Goal: Task Accomplishment & Management: Use online tool/utility

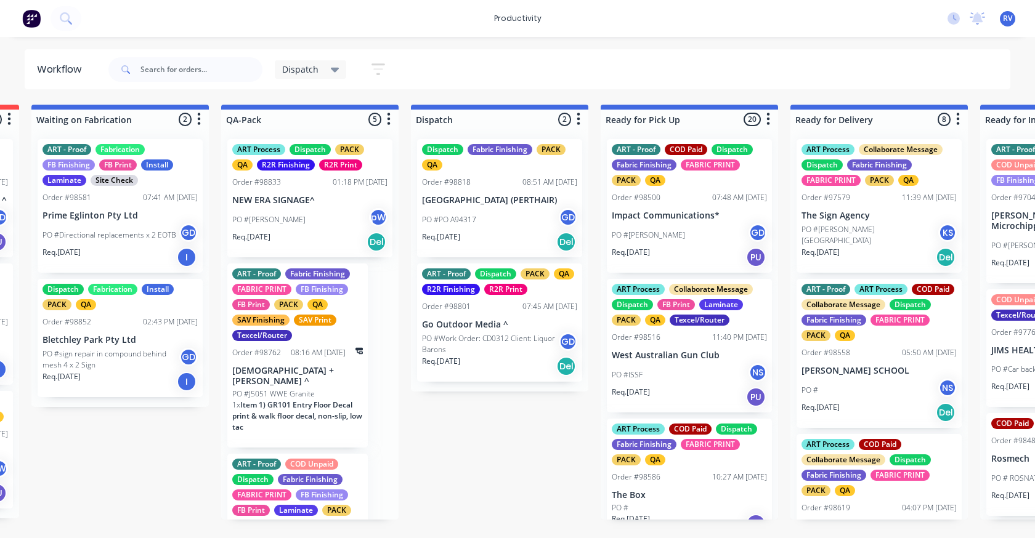
scroll to position [0, 570]
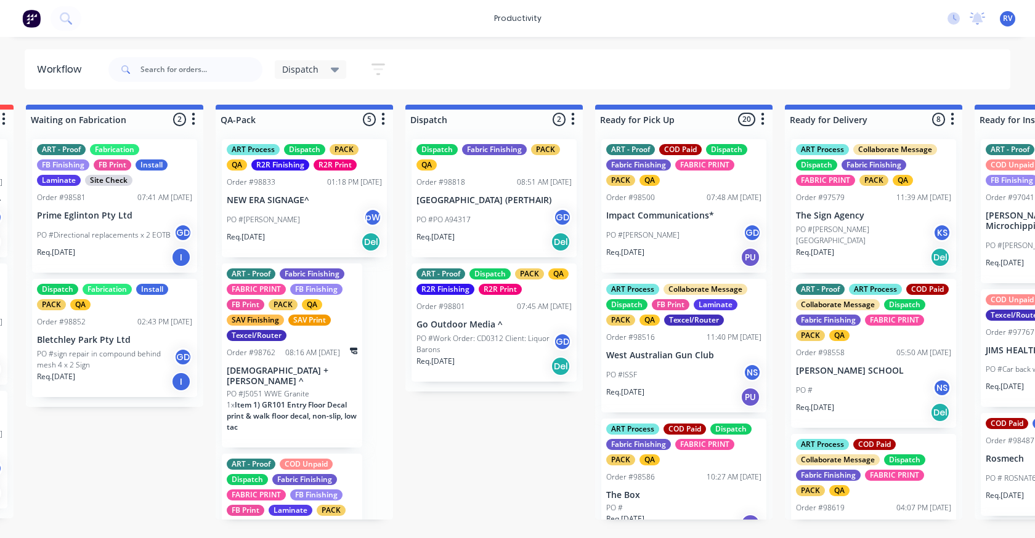
click at [484, 253] on div "Dispatch Fabric Finishing PACK QA Order #98818 08:51 AM [DATE] [GEOGRAPHIC_DATA…" at bounding box center [494, 198] width 165 height 118
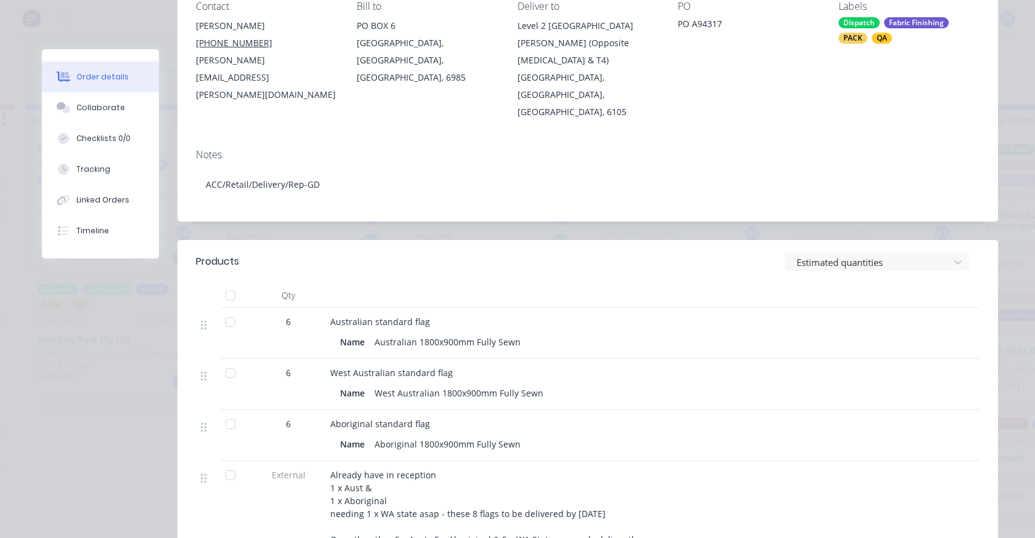
scroll to position [0, 0]
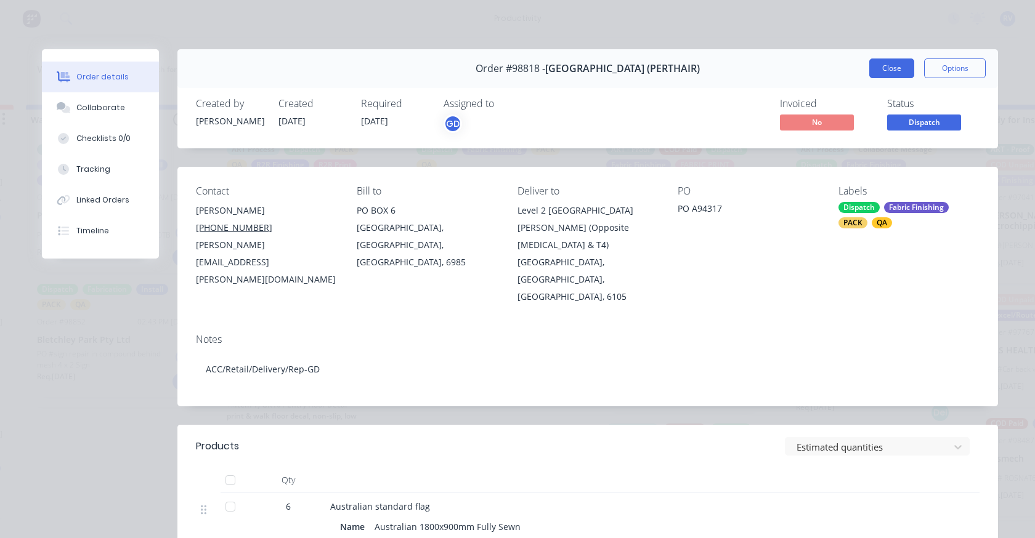
click at [878, 63] on button "Close" at bounding box center [891, 69] width 45 height 20
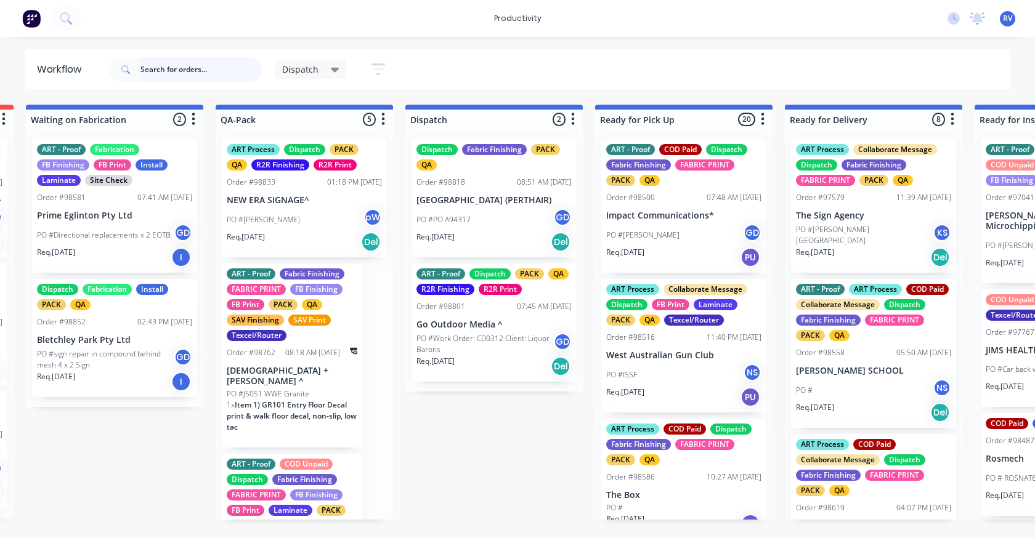
drag, startPoint x: 181, startPoint y: 72, endPoint x: 183, endPoint y: 63, distance: 8.8
click at [181, 67] on input "text" at bounding box center [201, 69] width 122 height 25
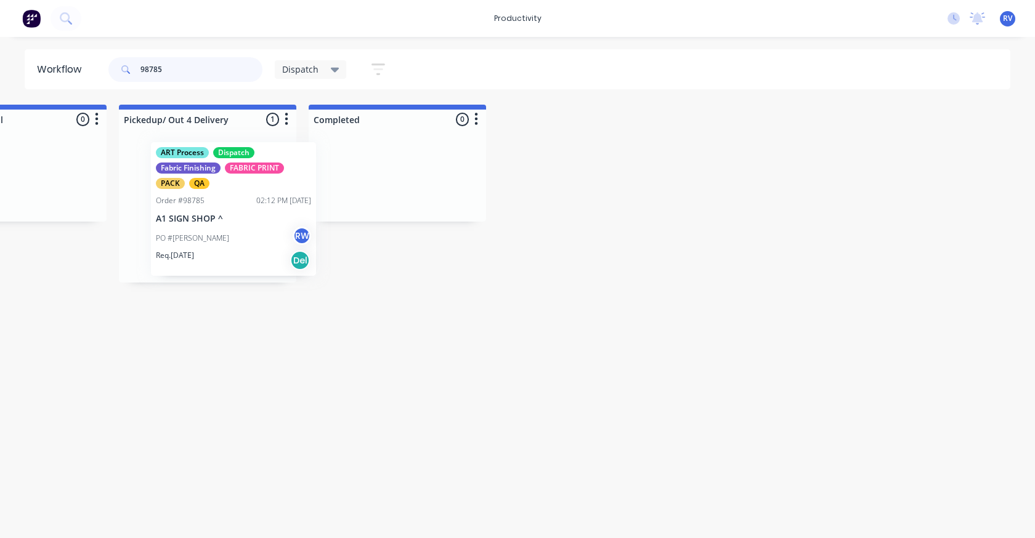
scroll to position [0, 1612]
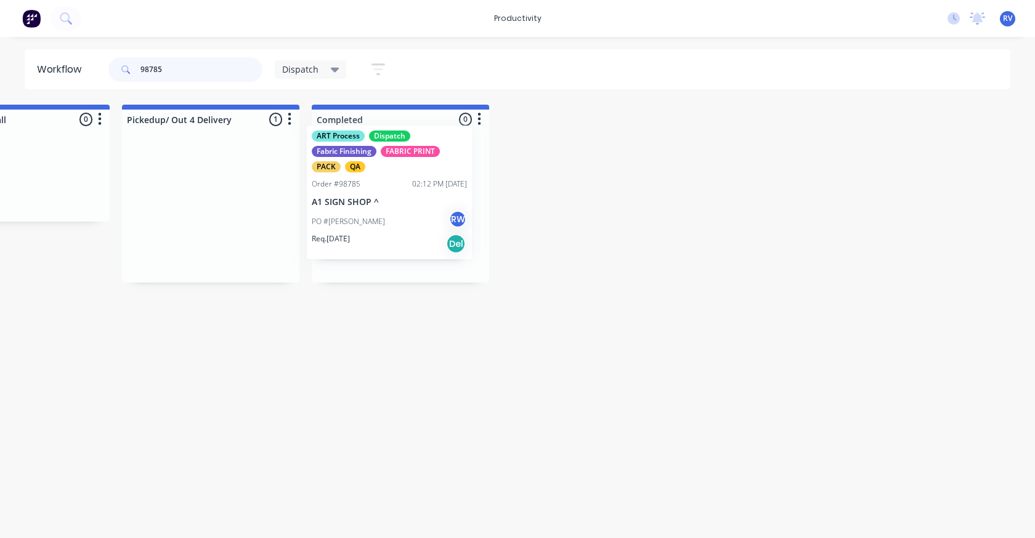
drag, startPoint x: 248, startPoint y: 227, endPoint x: 397, endPoint y: 197, distance: 151.5
click at [397, 203] on div "Submitted 0 Sort By Created date Required date Order number Customer name Most …" at bounding box center [745, 194] width 4735 height 178
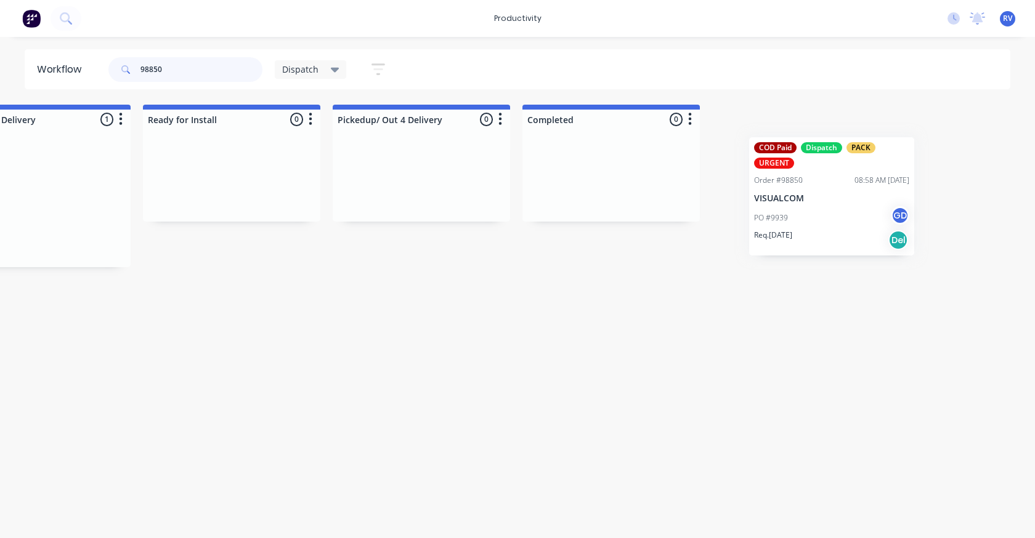
scroll to position [0, 1478]
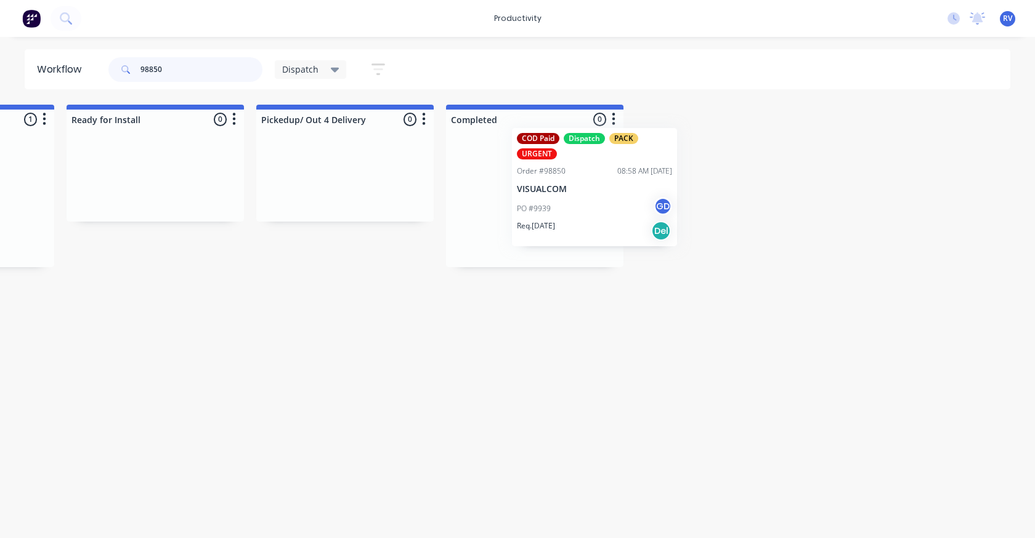
drag, startPoint x: 463, startPoint y: 221, endPoint x: 568, endPoint y: 211, distance: 105.1
click at [569, 212] on div "Submitted 0 Sort By Created date Required date Order number Customer name Most …" at bounding box center [880, 186] width 4735 height 163
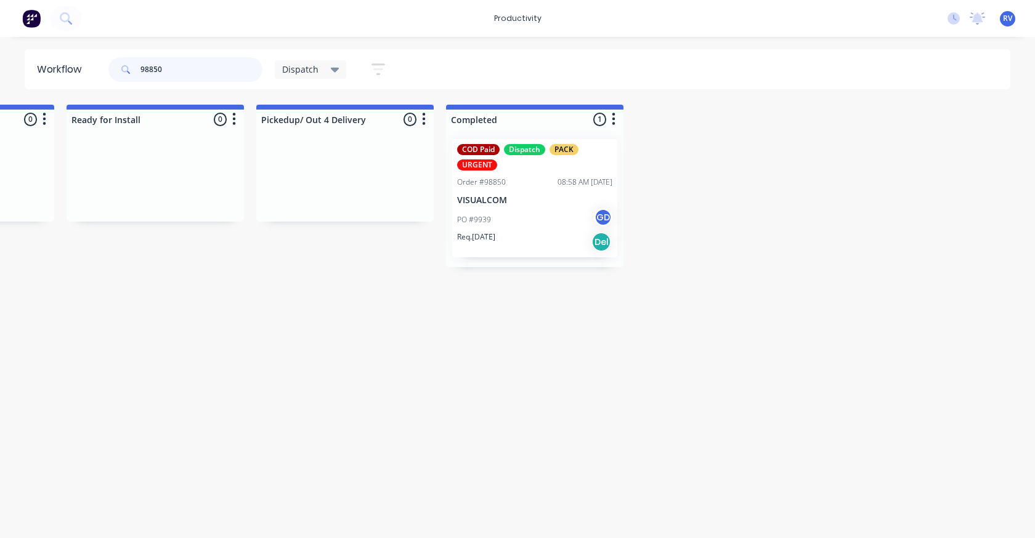
type input "98850"
click at [312, 76] on div "Dispatch" at bounding box center [311, 69] width 72 height 18
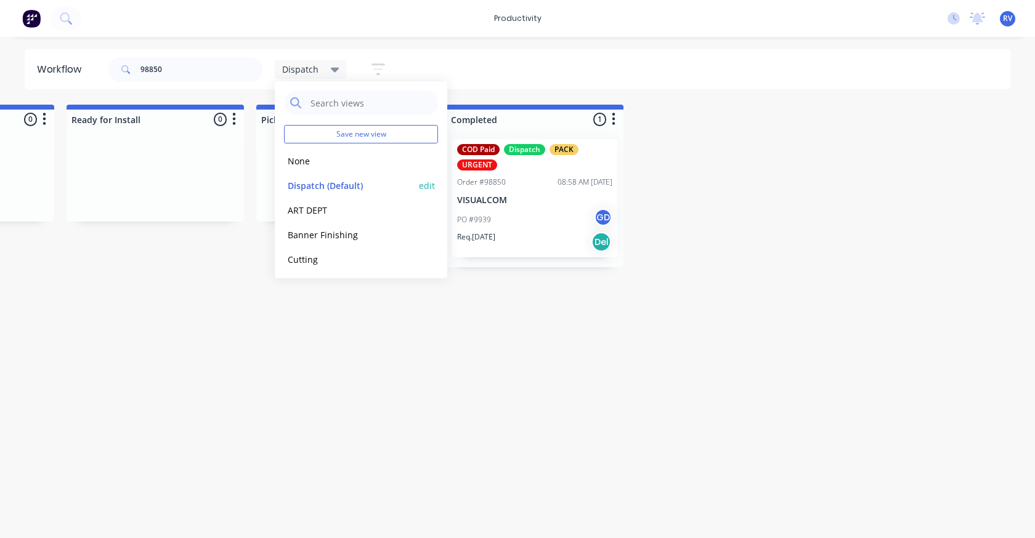
click at [333, 181] on button "Dispatch (Default)" at bounding box center [349, 186] width 131 height 14
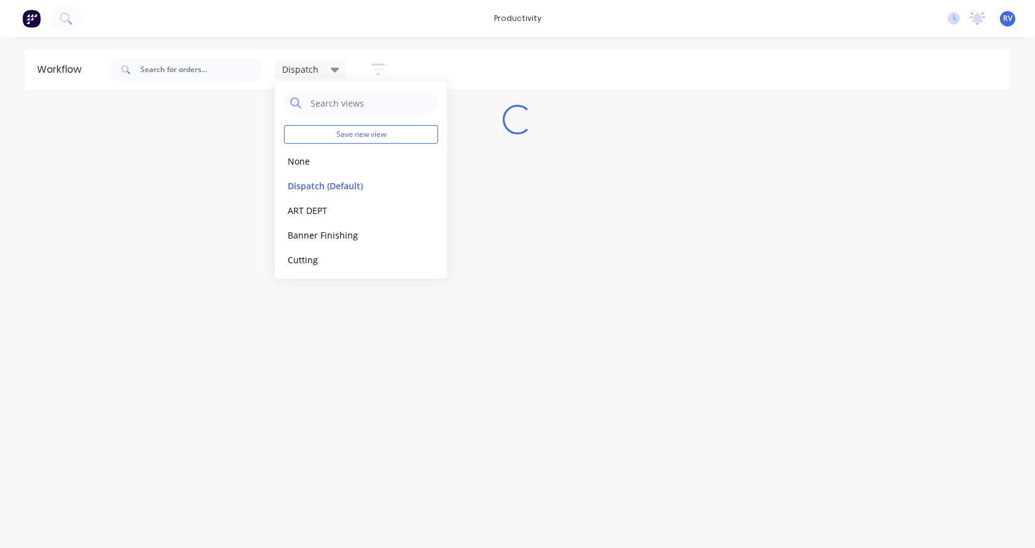
drag, startPoint x: 350, startPoint y: 357, endPoint x: 350, endPoint y: 341, distance: 16.0
click at [350, 355] on div "Workflow Dispatch Save new view None edit Dispatch (Default) edit ART DEPT edit…" at bounding box center [517, 286] width 1035 height 474
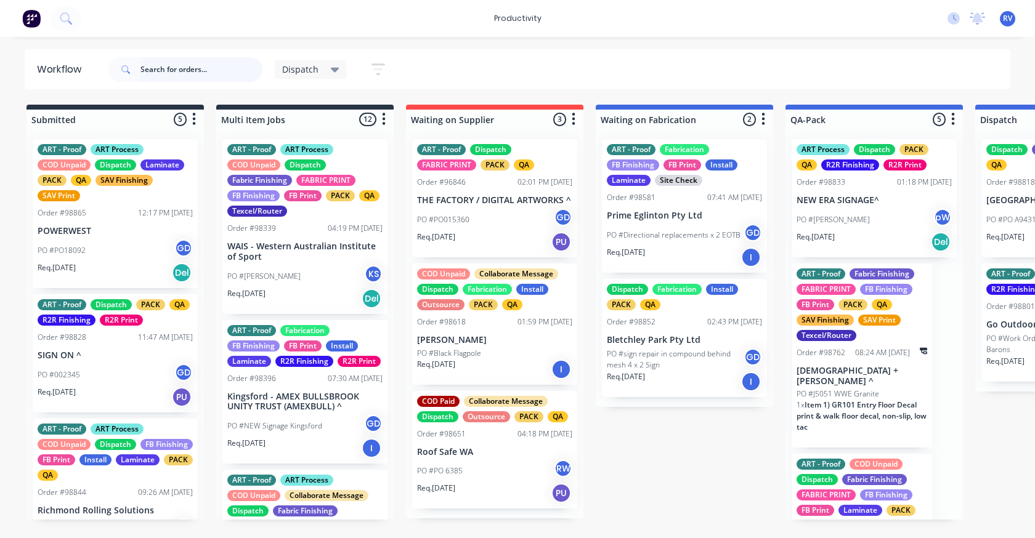
click at [182, 63] on input "text" at bounding box center [201, 69] width 122 height 25
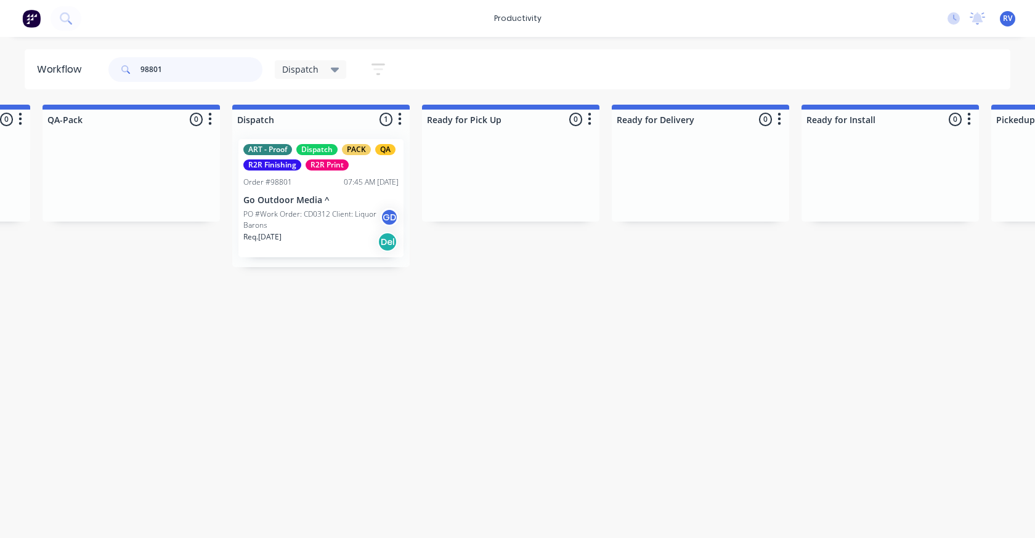
scroll to position [0, 745]
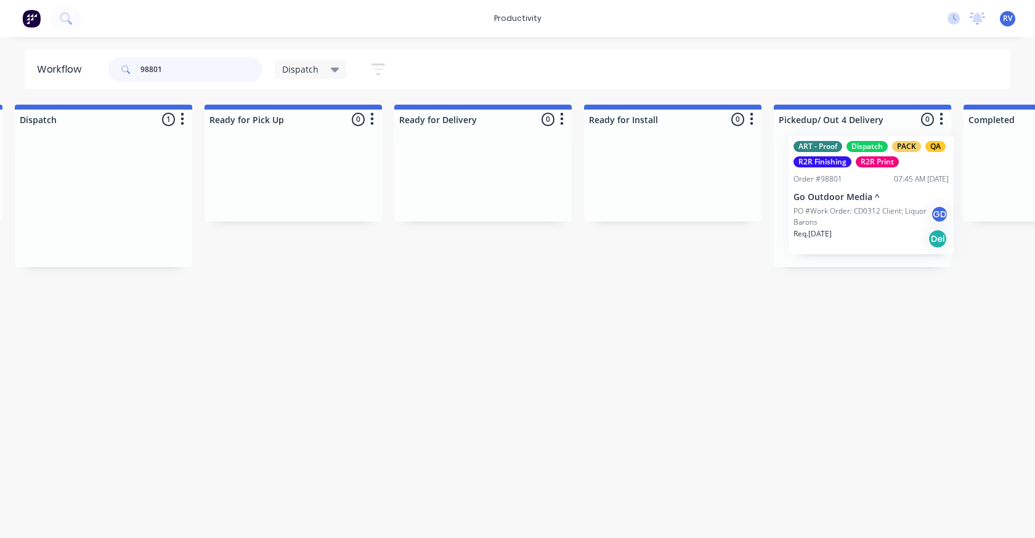
drag, startPoint x: 279, startPoint y: 195, endPoint x: 818, endPoint y: 180, distance: 538.7
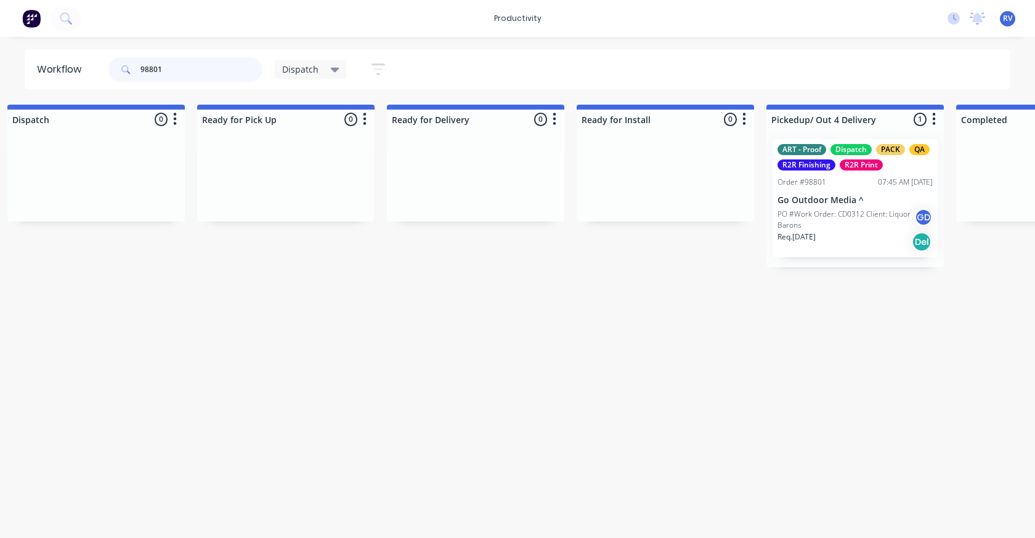
type input "98801"
click at [308, 70] on span "Dispatch" at bounding box center [300, 69] width 36 height 13
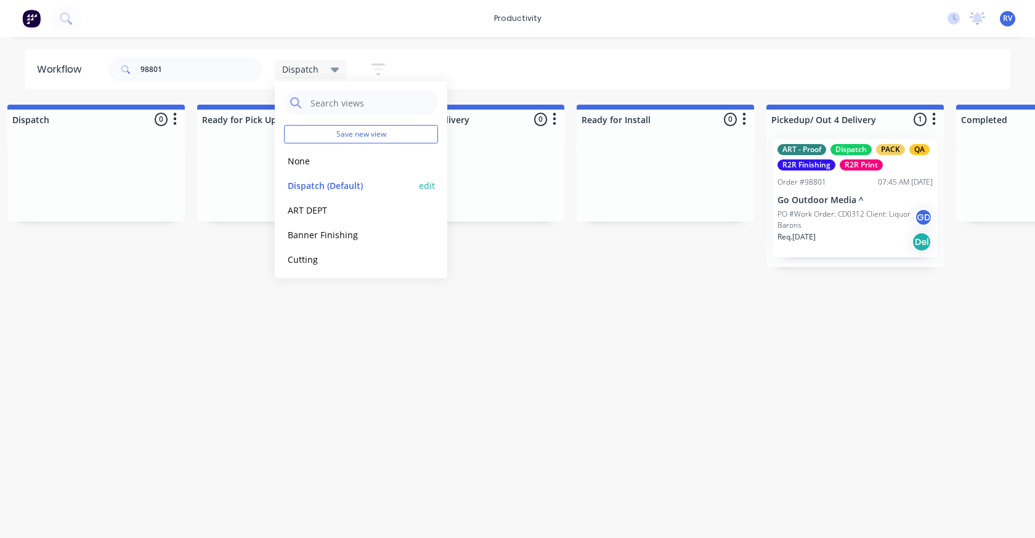
click at [319, 188] on button "Dispatch (Default)" at bounding box center [349, 186] width 131 height 14
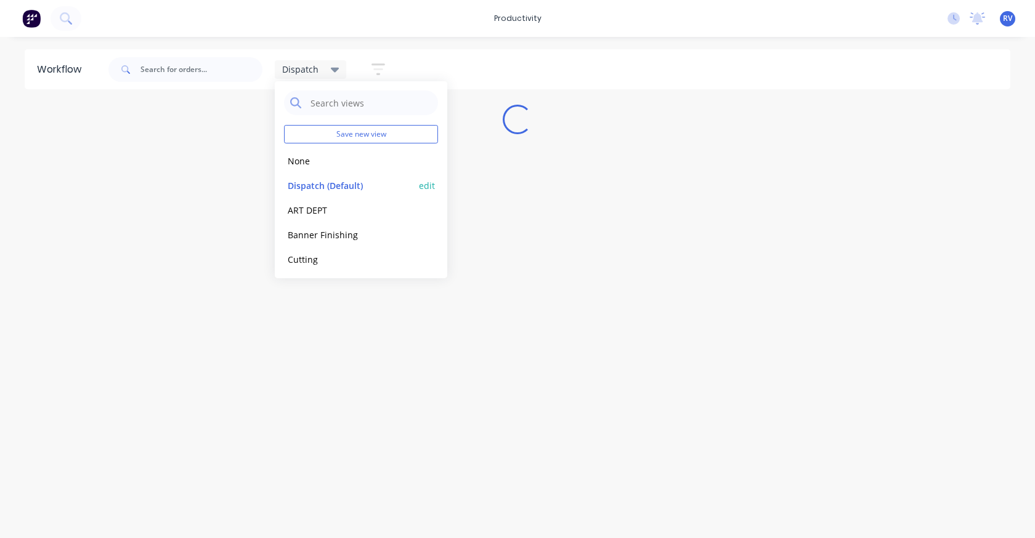
scroll to position [0, 0]
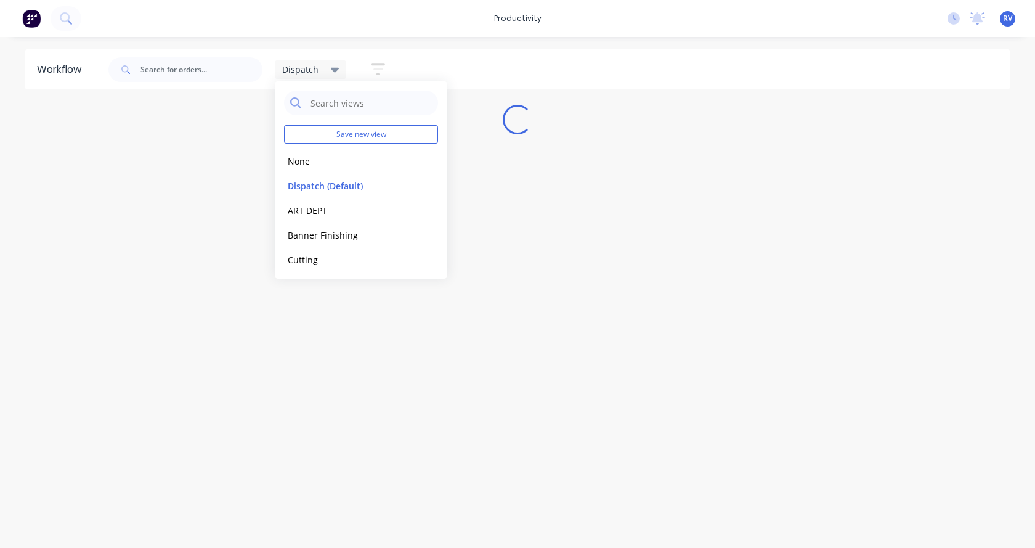
click at [310, 372] on div "Workflow Dispatch Save new view None edit Dispatch (Default) edit ART DEPT edit…" at bounding box center [517, 286] width 1035 height 474
